Goal: Information Seeking & Learning: Find specific fact

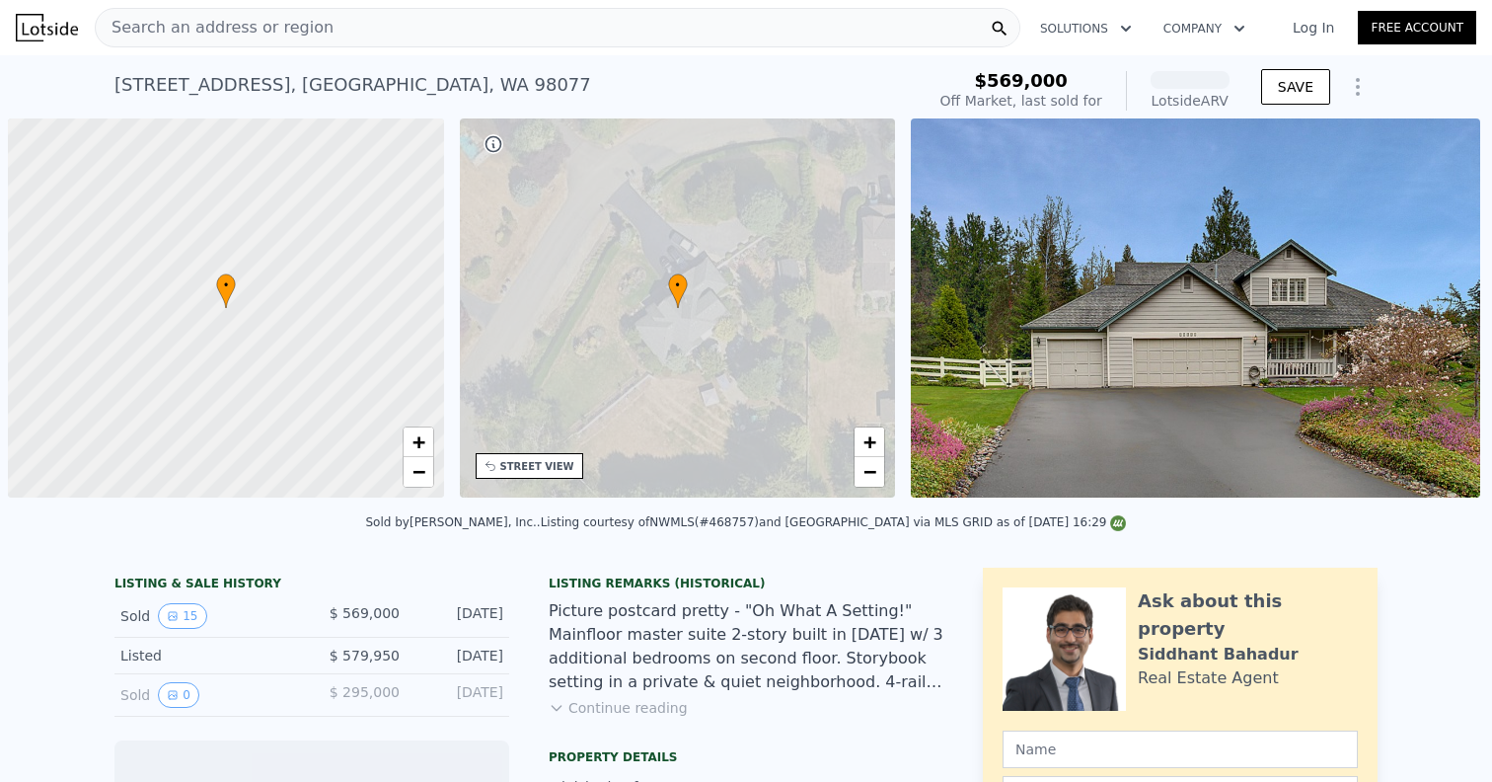
scroll to position [0, 8]
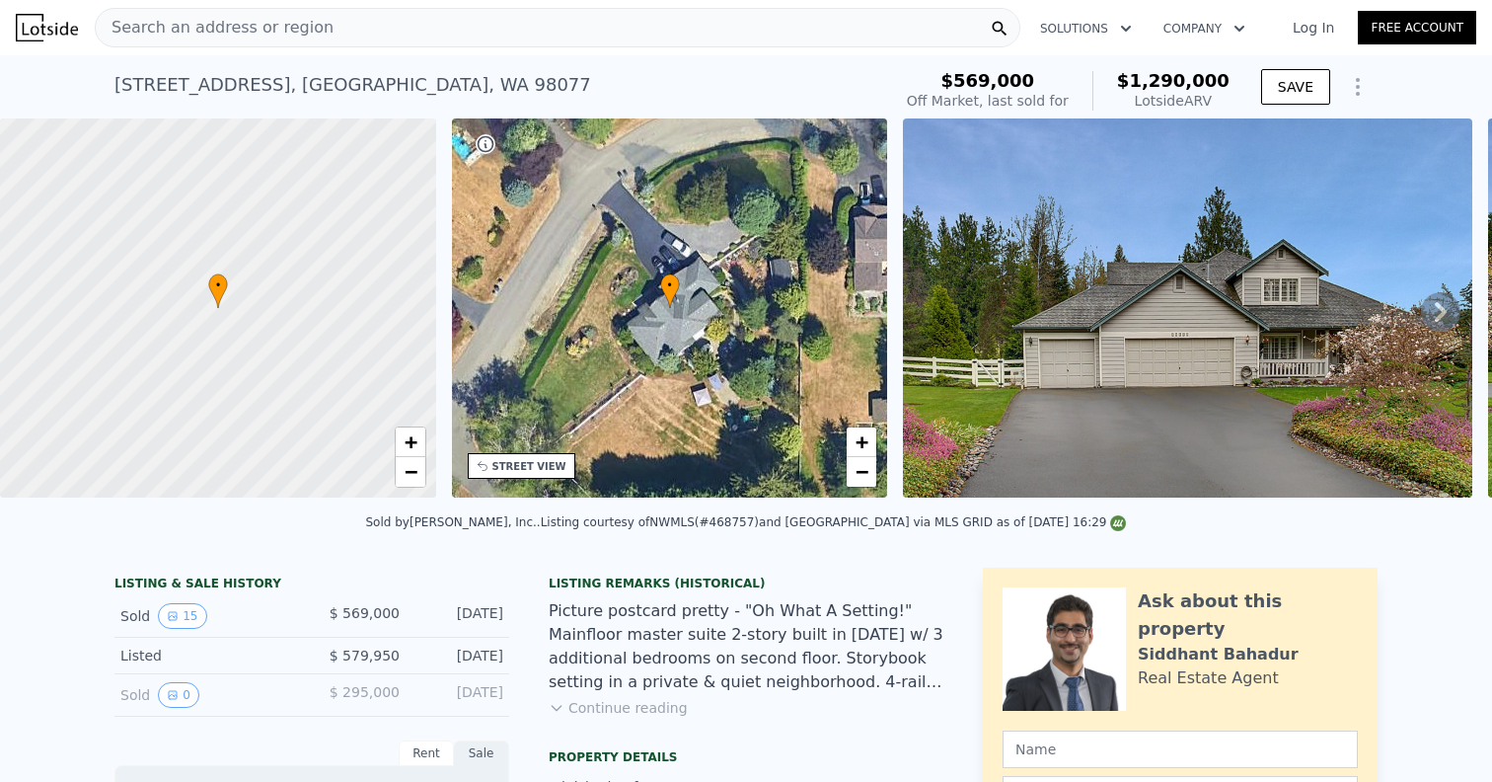
click at [863, 26] on div "Search an address or region" at bounding box center [558, 27] width 926 height 39
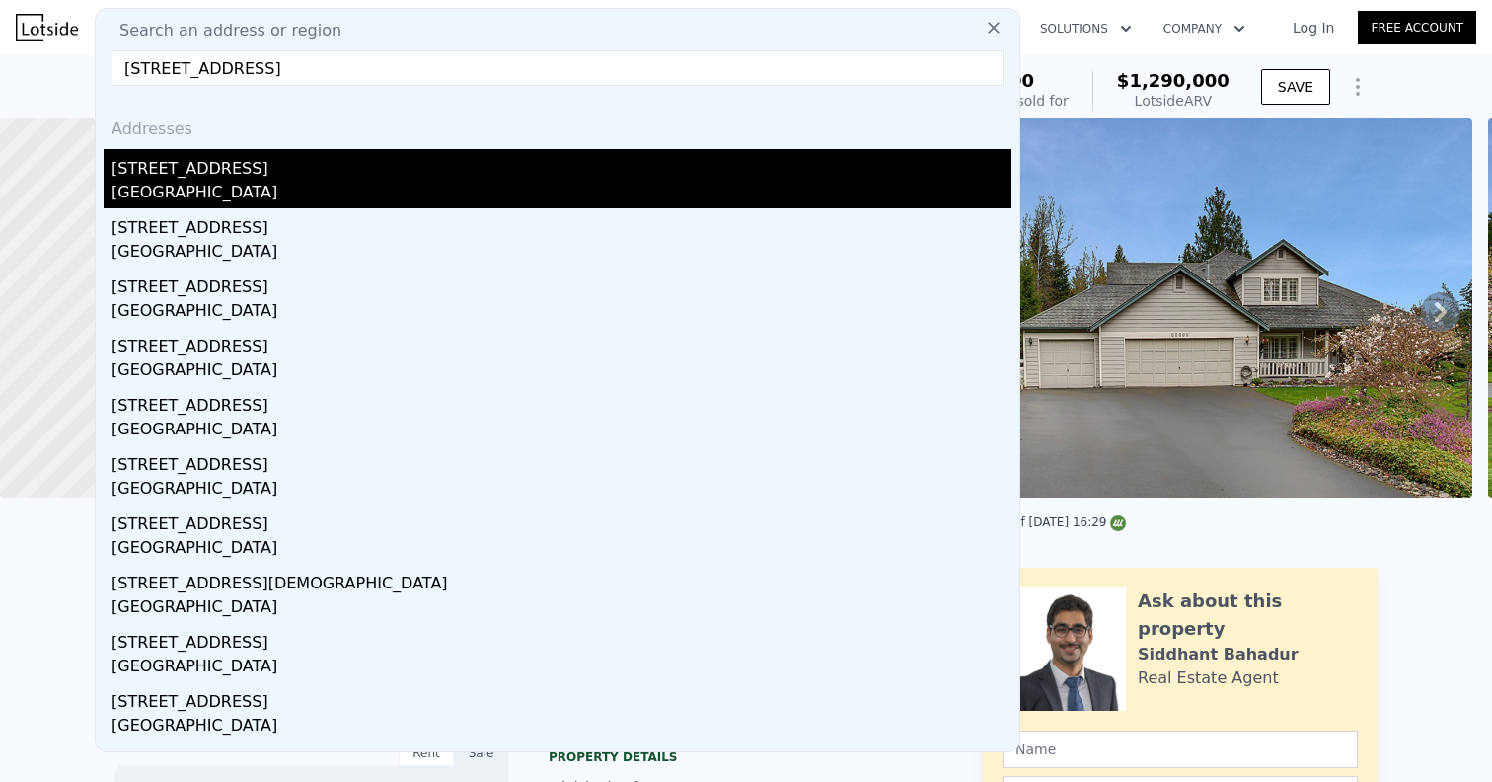
type input "[STREET_ADDRESS]"
click at [446, 175] on div "[STREET_ADDRESS]" at bounding box center [562, 165] width 900 height 32
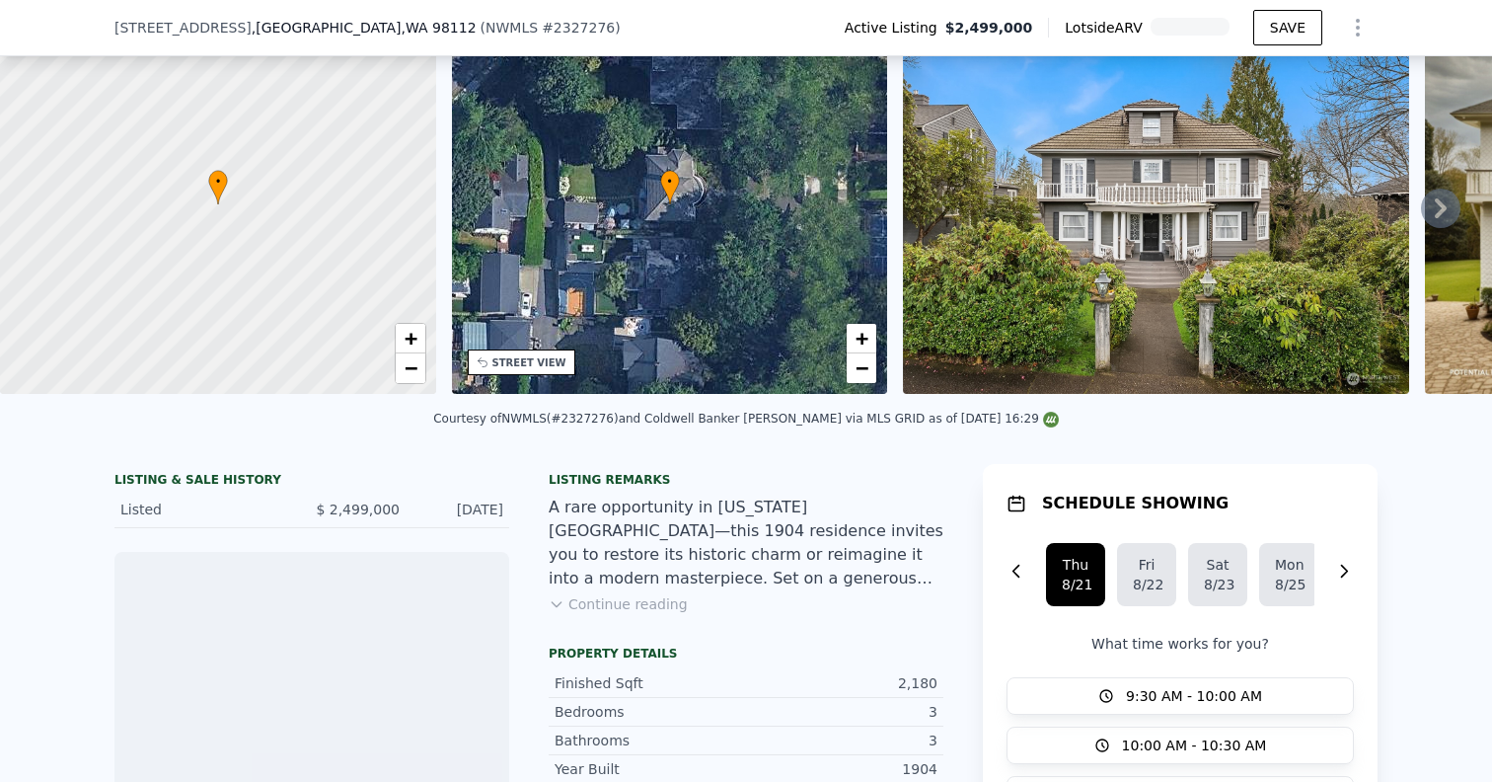
scroll to position [99, 0]
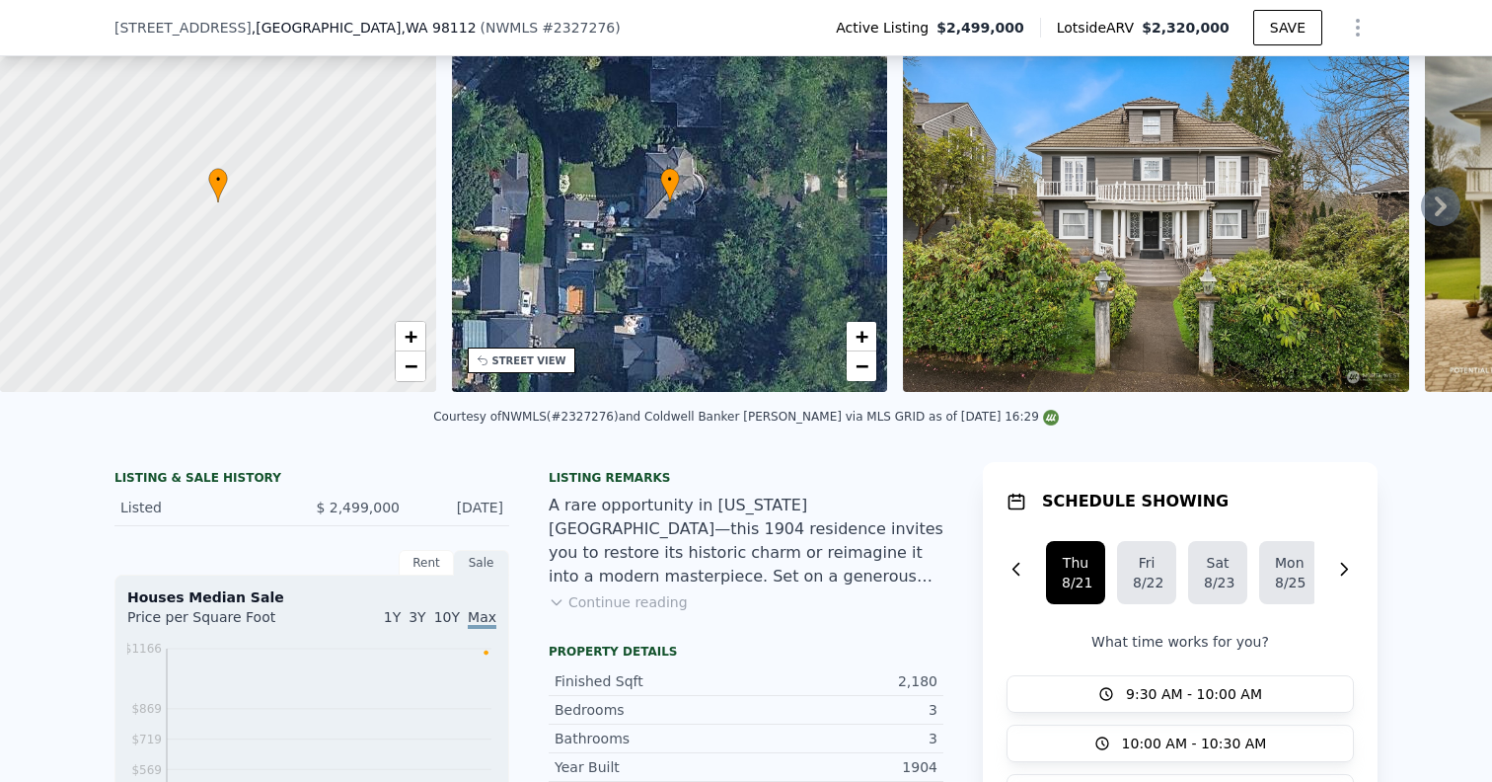
click at [639, 599] on button "Continue reading" at bounding box center [618, 602] width 139 height 20
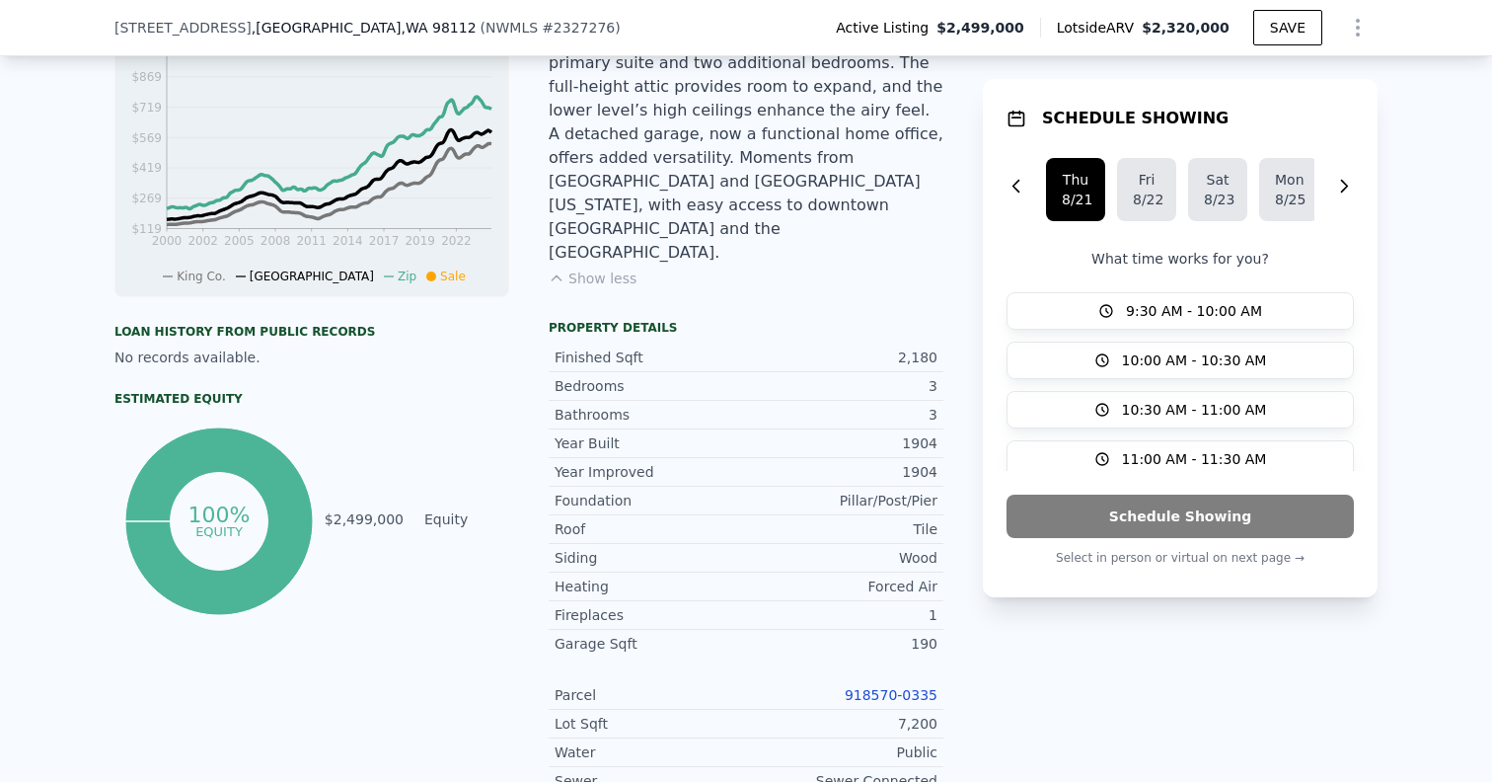
scroll to position [732, 0]
click at [866, 582] on div "Year Improved 1904 Foundation Pillar/Post/Pier Roof Tile Siding Wood Heating Fo…" at bounding box center [746, 681] width 395 height 452
click at [866, 685] on link "918570-0335" at bounding box center [891, 693] width 93 height 16
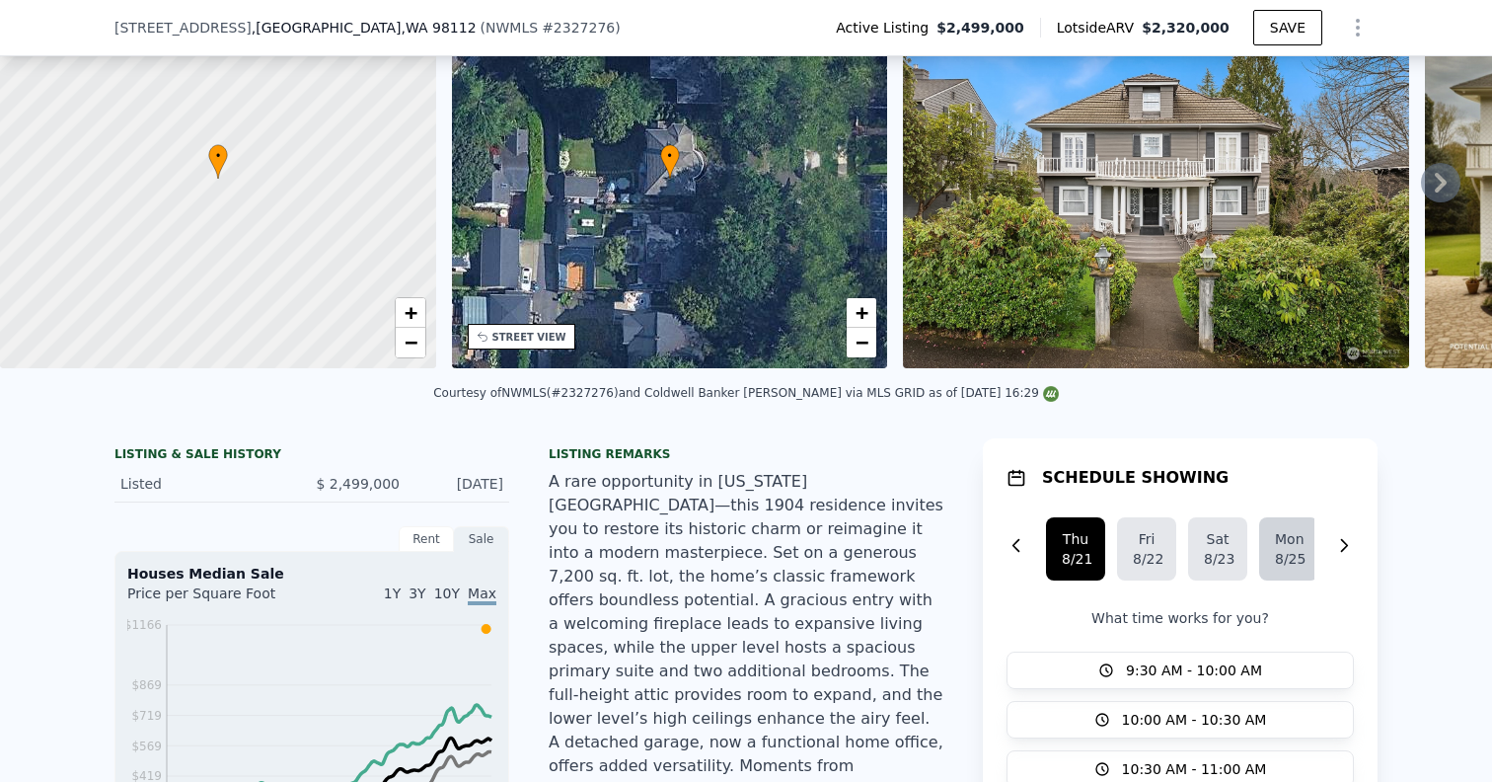
scroll to position [0, 0]
